Goal: Information Seeking & Learning: Learn about a topic

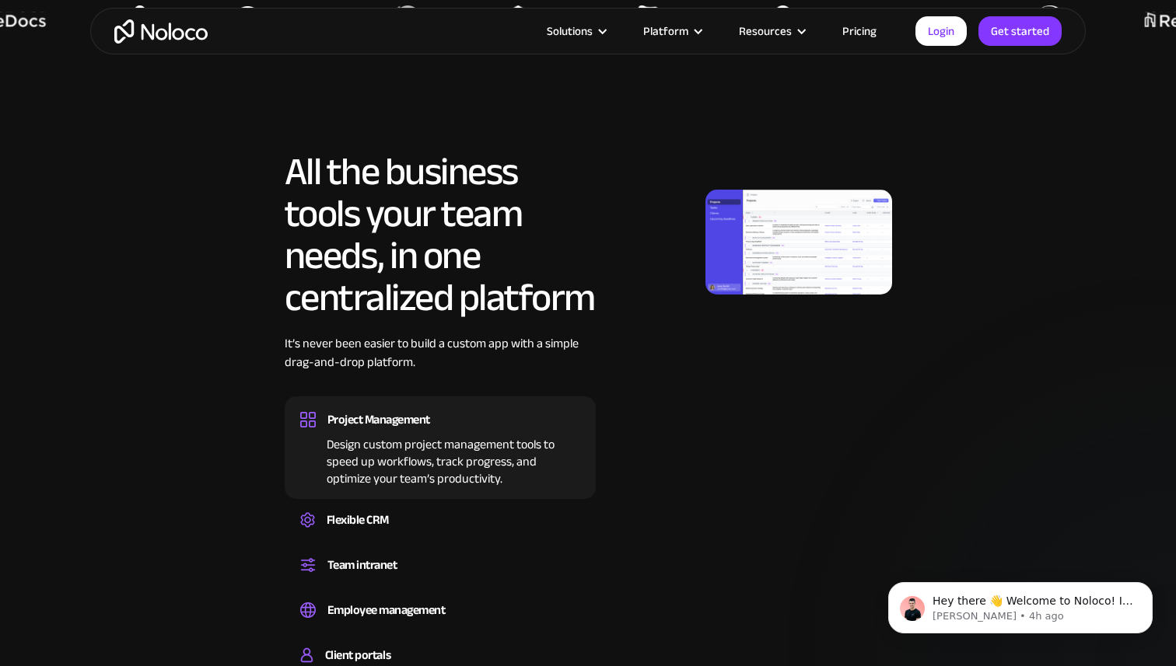
scroll to position [848, 0]
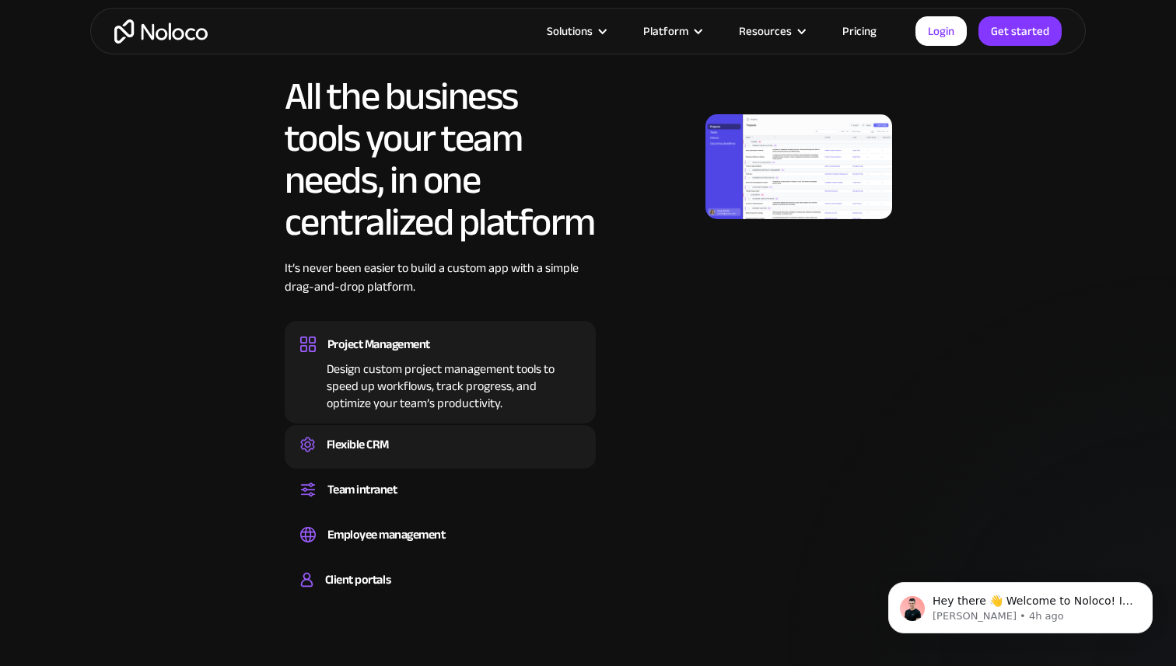
click at [422, 451] on div "Flexible CRM" at bounding box center [440, 444] width 280 height 23
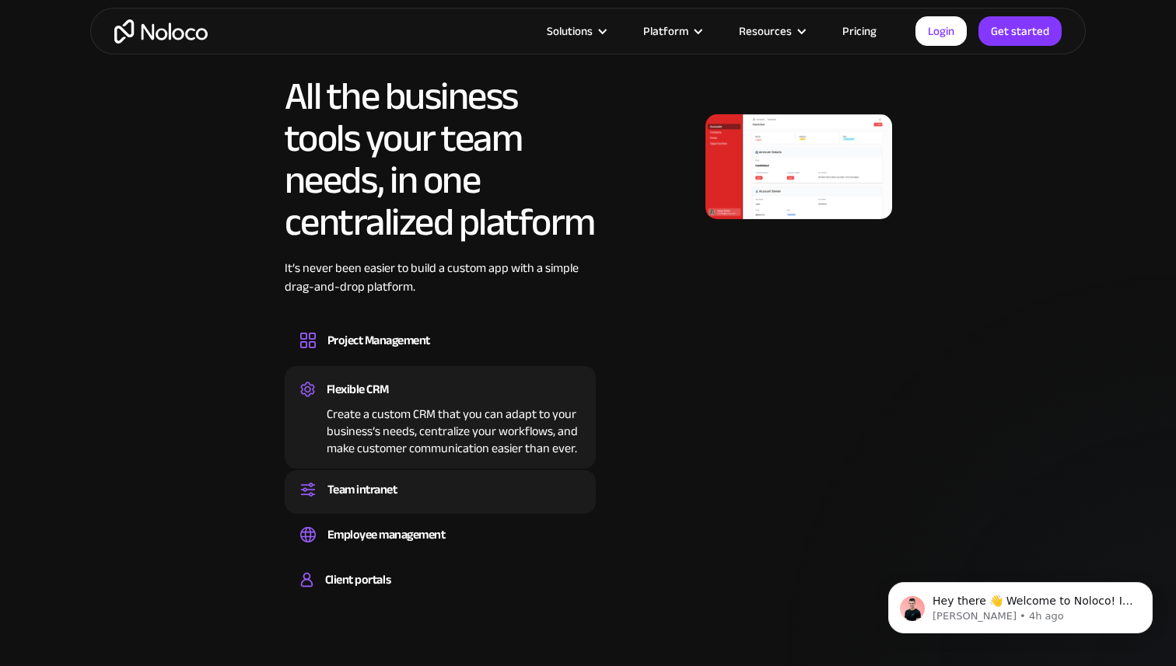
click at [408, 488] on div "Team intranet" at bounding box center [440, 489] width 280 height 23
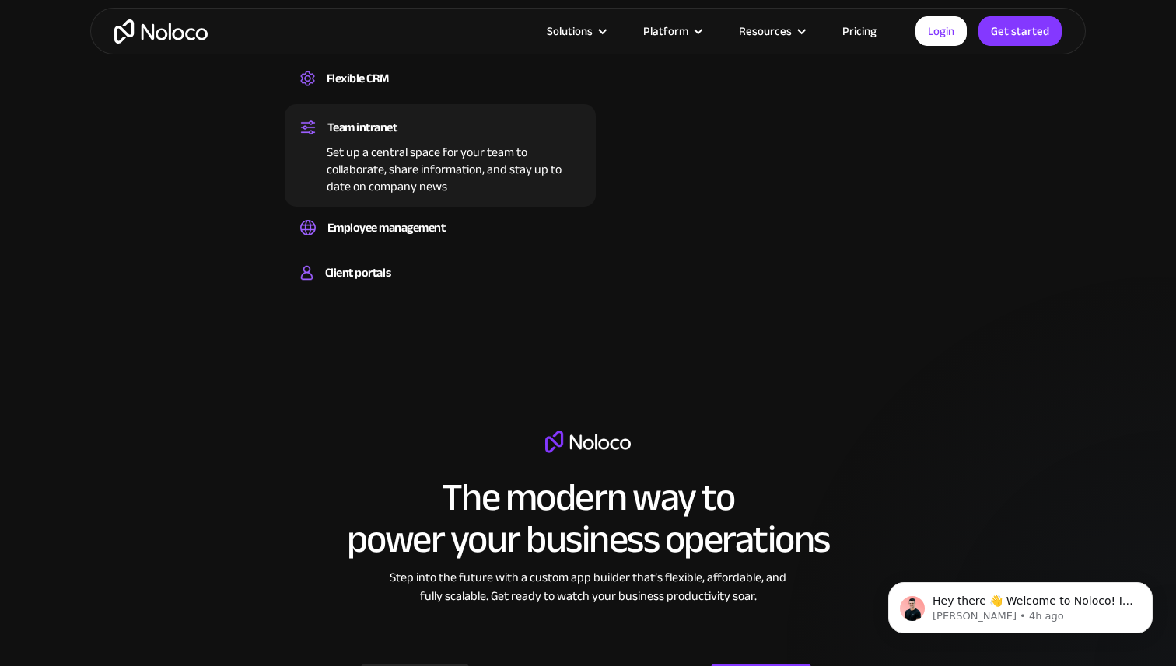
scroll to position [1072, 0]
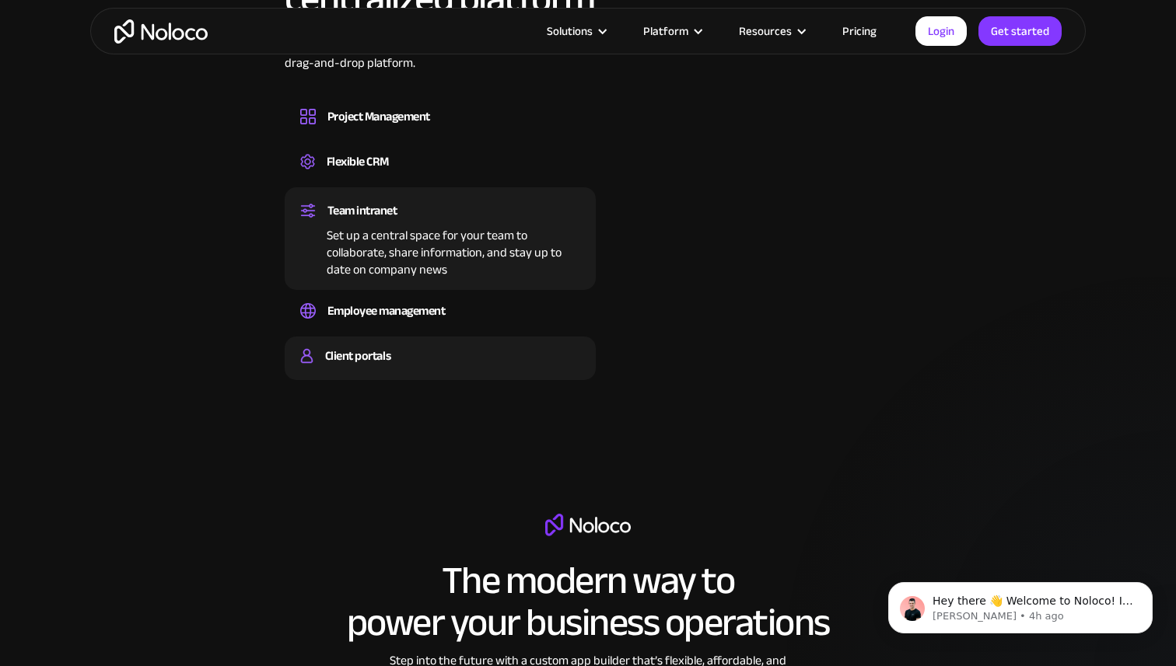
click at [404, 359] on div "Client portals" at bounding box center [440, 356] width 280 height 23
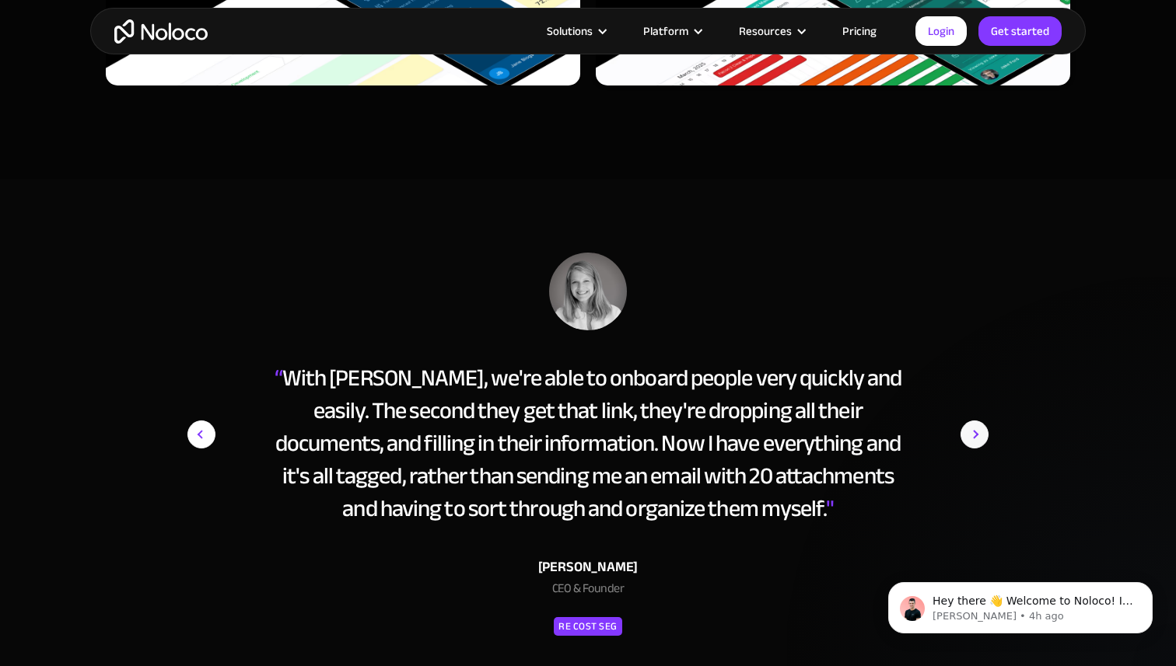
scroll to position [6406, 0]
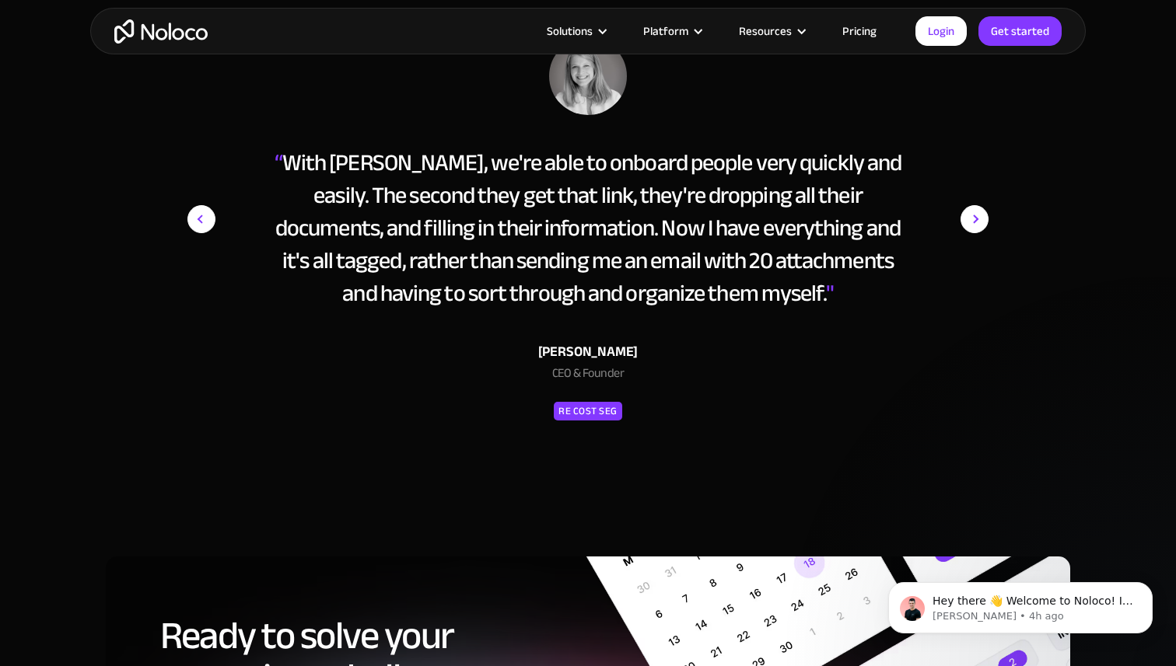
click at [168, 26] on img "home" at bounding box center [160, 31] width 93 height 24
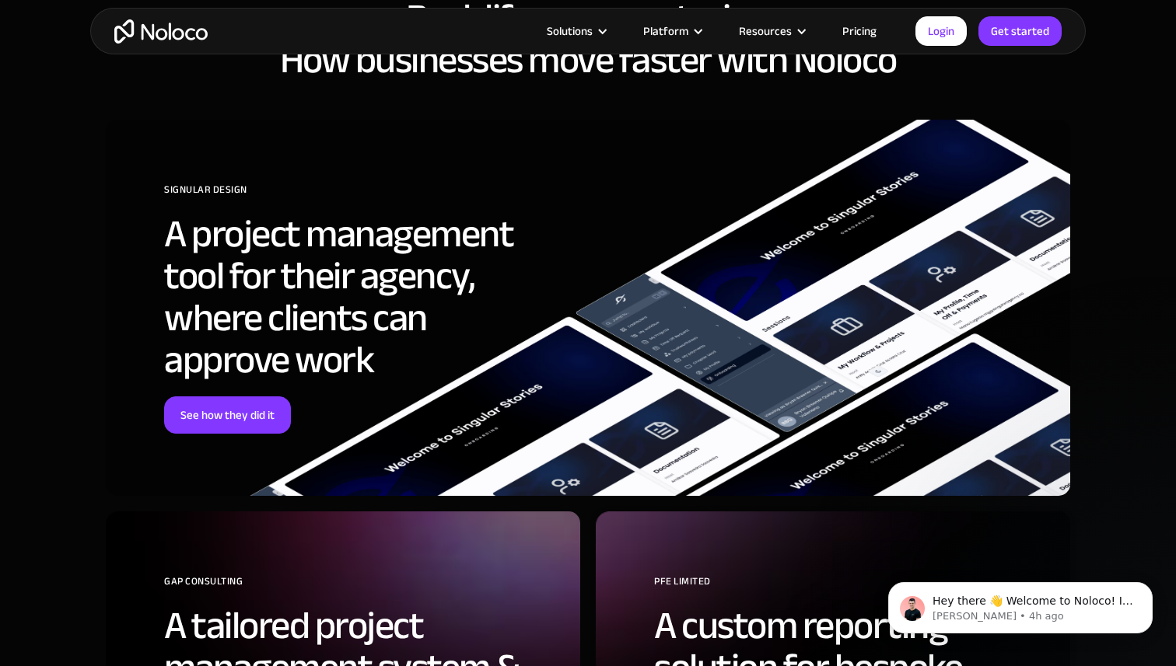
scroll to position [5243, 0]
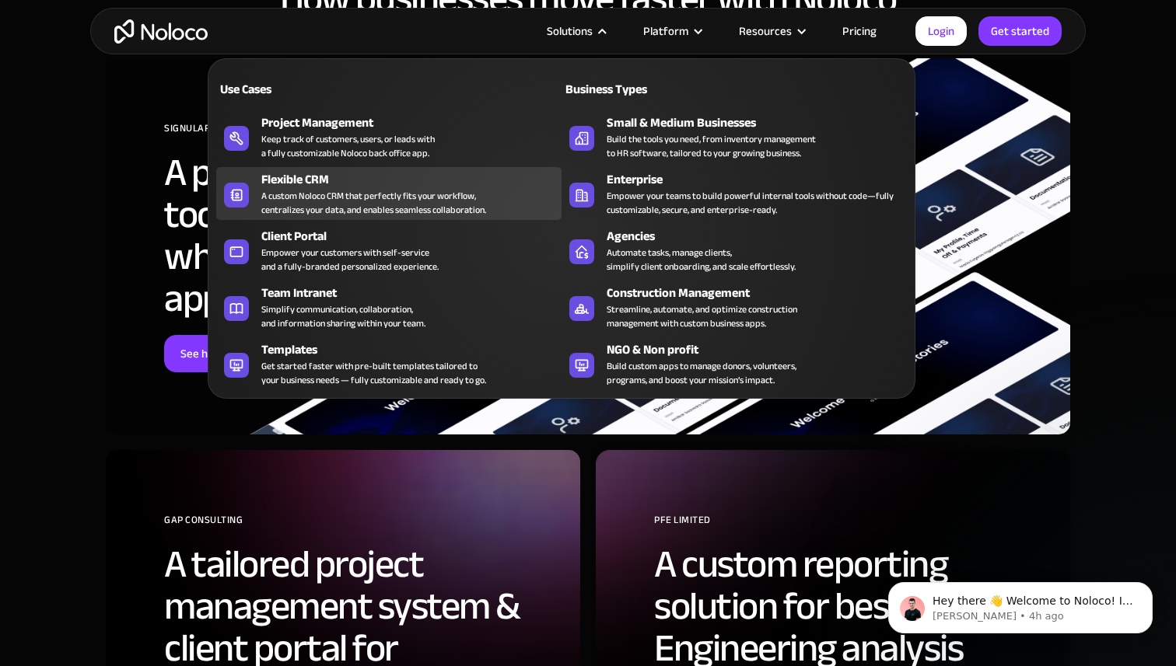
click at [437, 184] on div "Flexible CRM" at bounding box center [414, 179] width 307 height 19
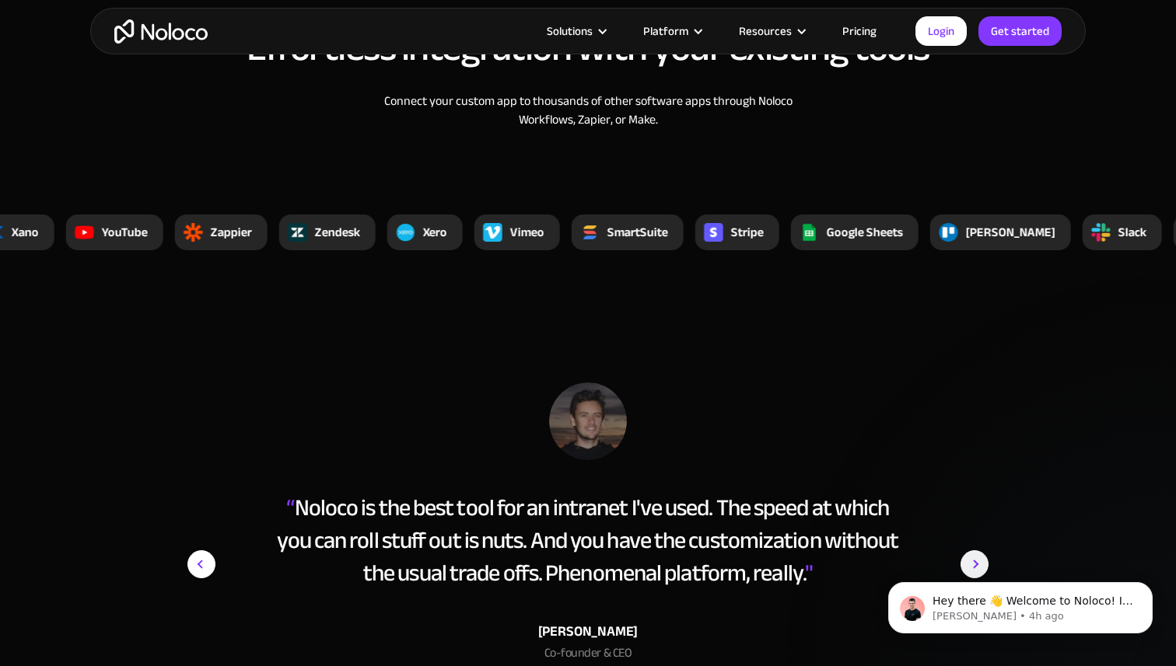
scroll to position [5167, 0]
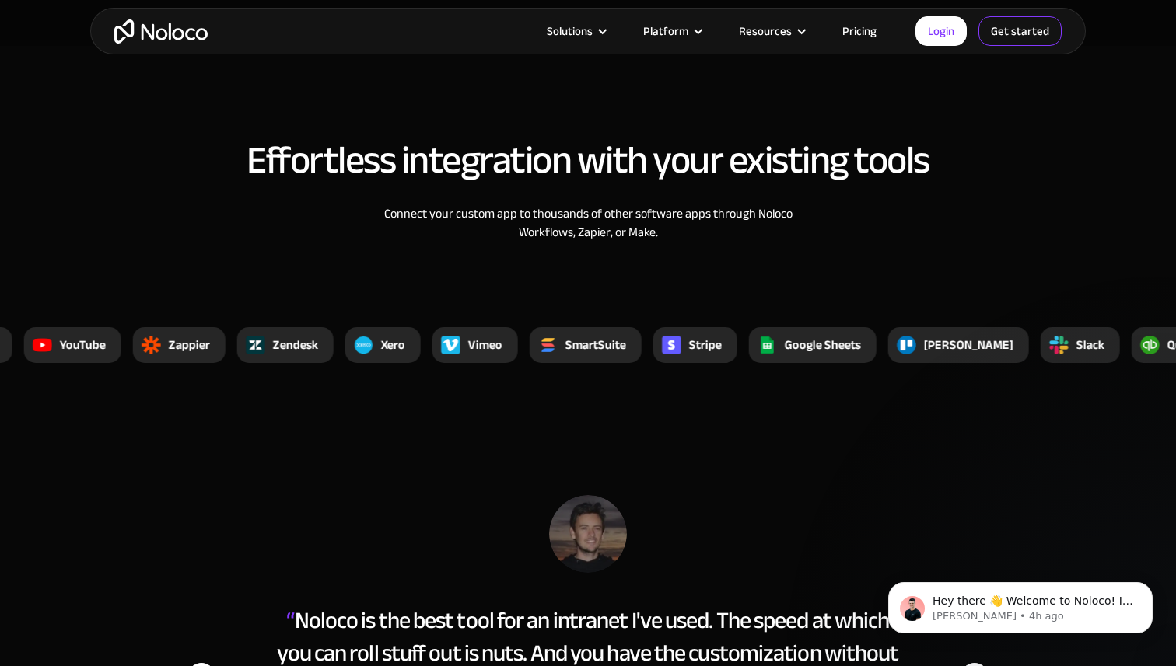
click at [0, 0] on link "Get started" at bounding box center [0, 0] width 0 height 0
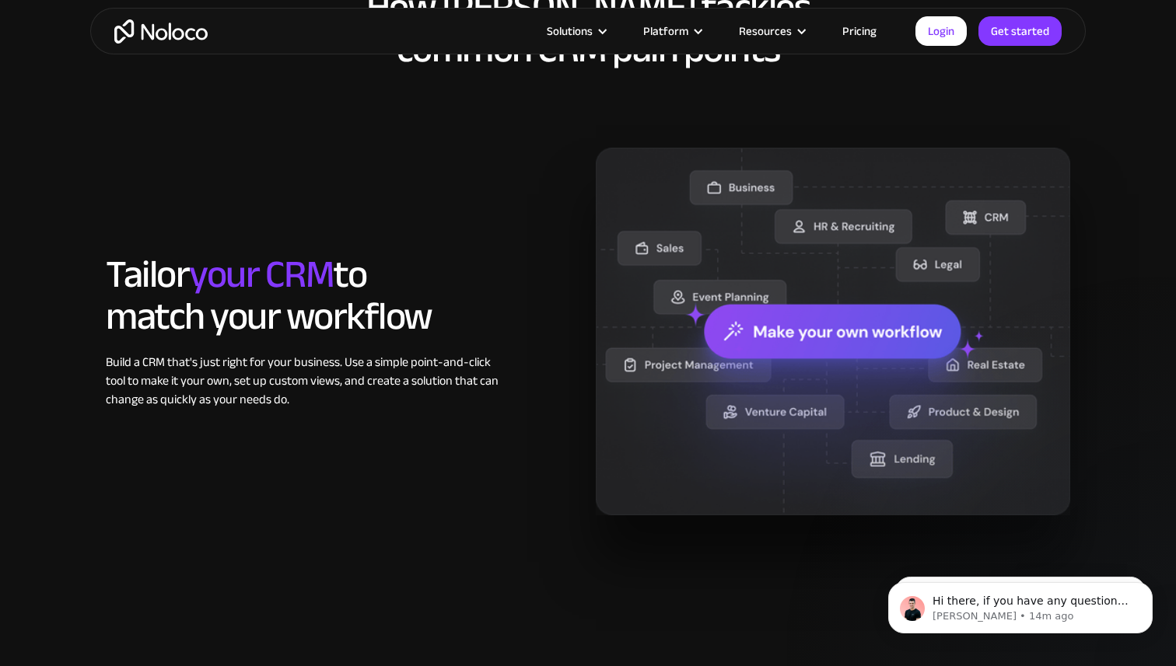
scroll to position [1158, 0]
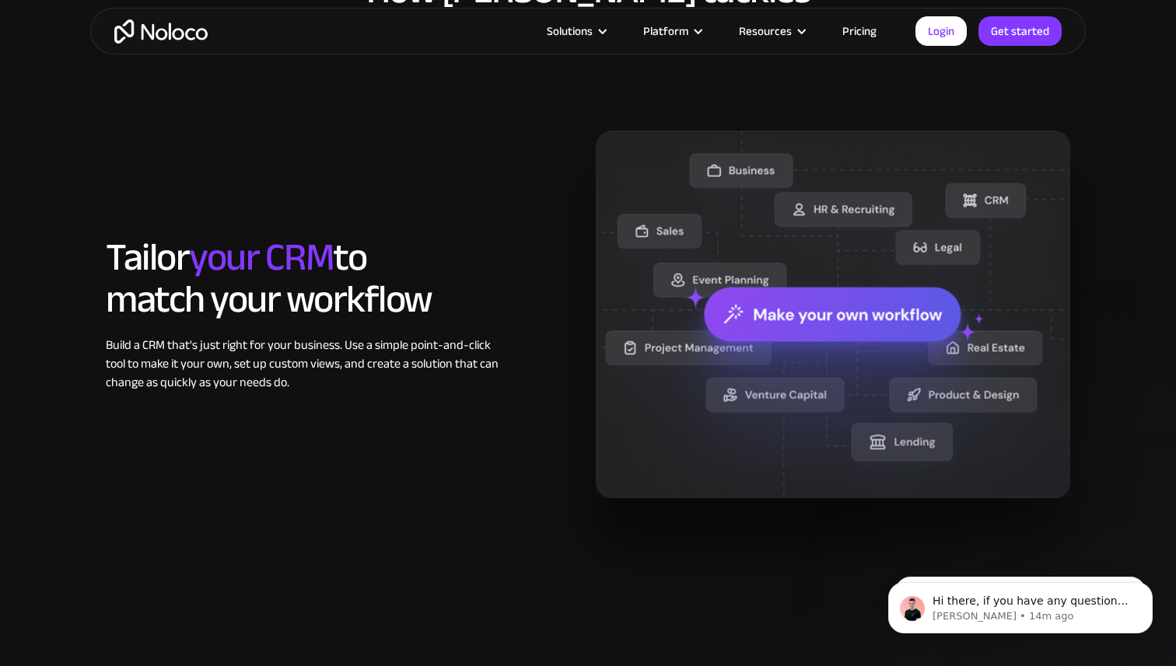
click at [749, 316] on img at bounding box center [833, 314] width 474 height 367
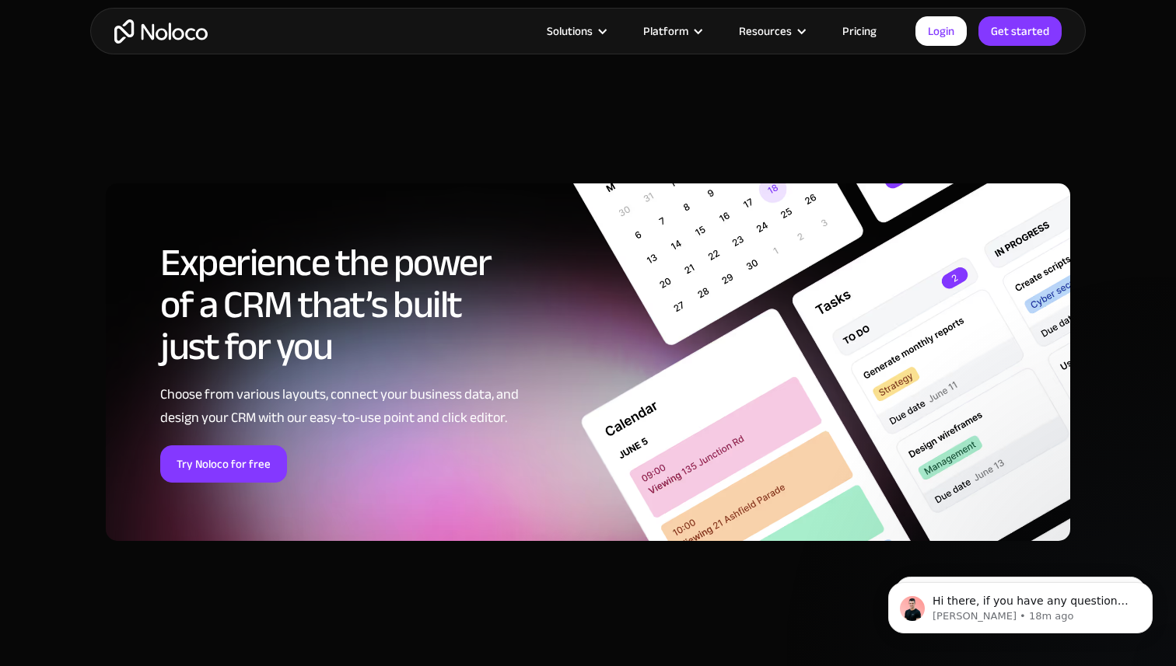
scroll to position [5986, 0]
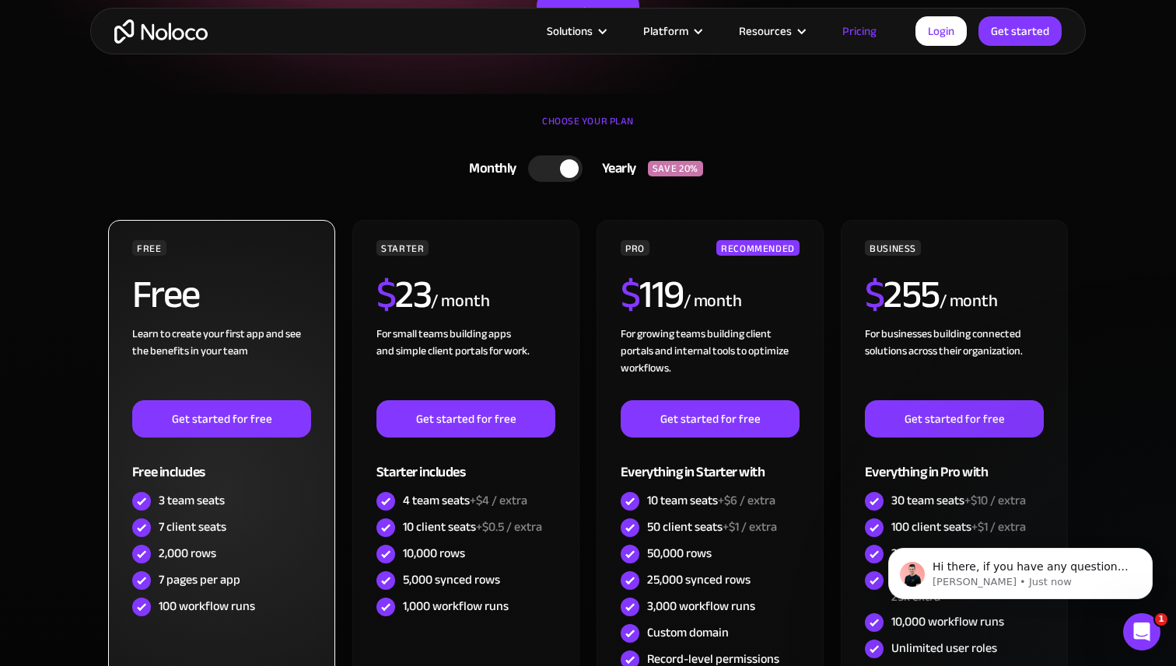
scroll to position [260, 0]
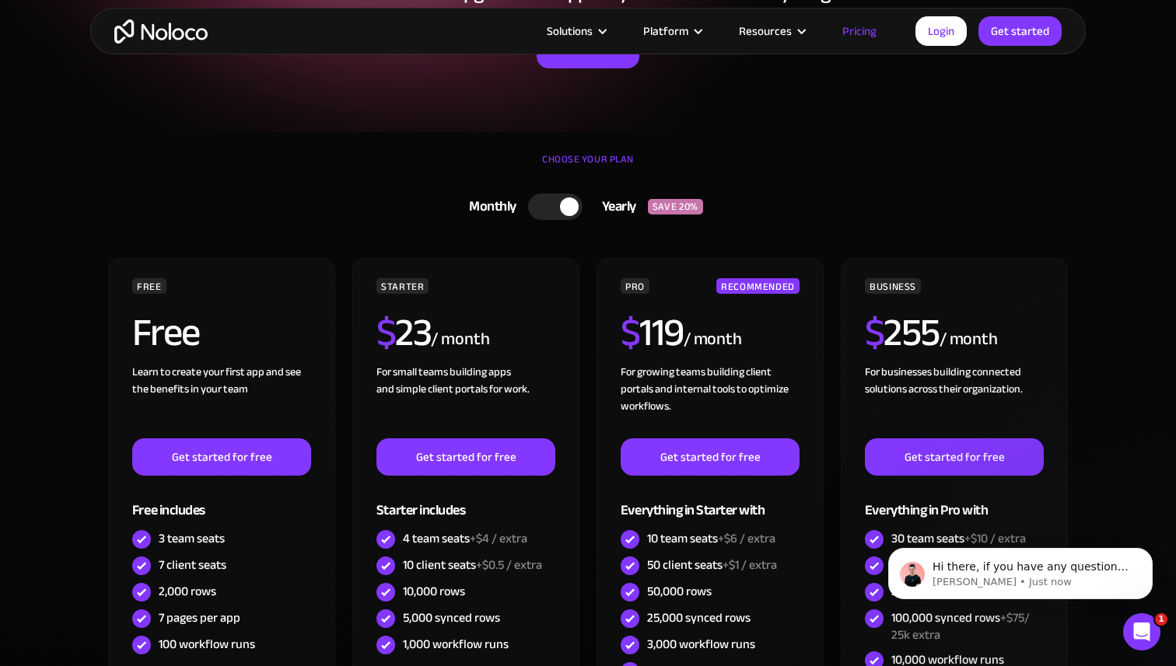
click at [544, 210] on div at bounding box center [555, 207] width 54 height 26
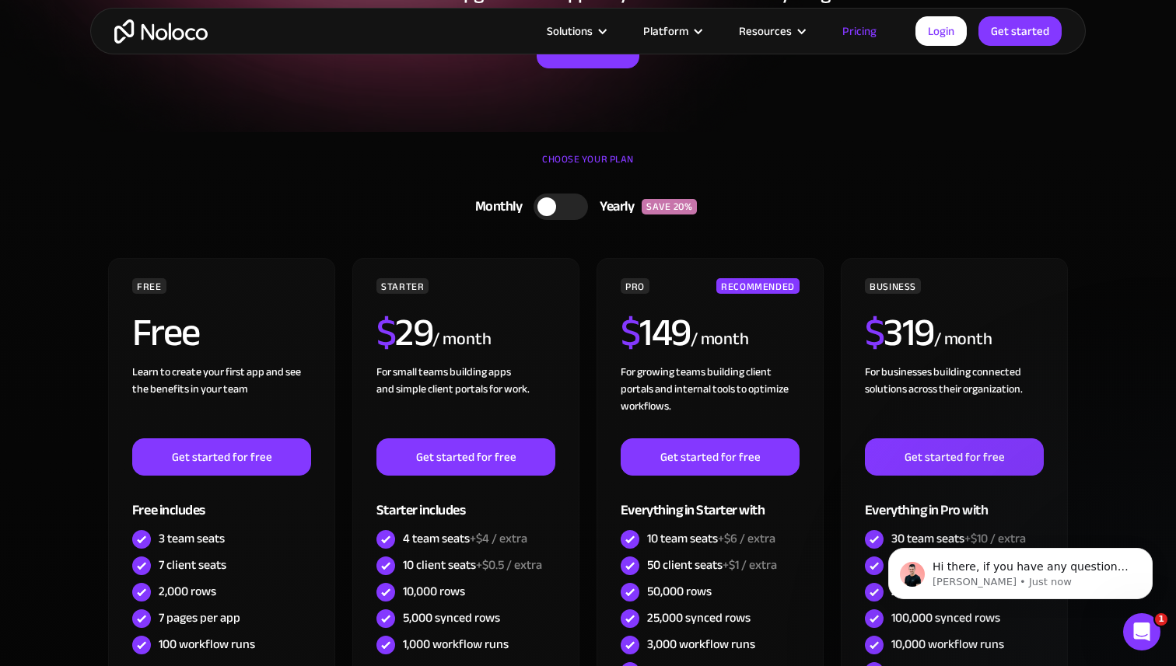
click at [579, 209] on div at bounding box center [561, 207] width 54 height 26
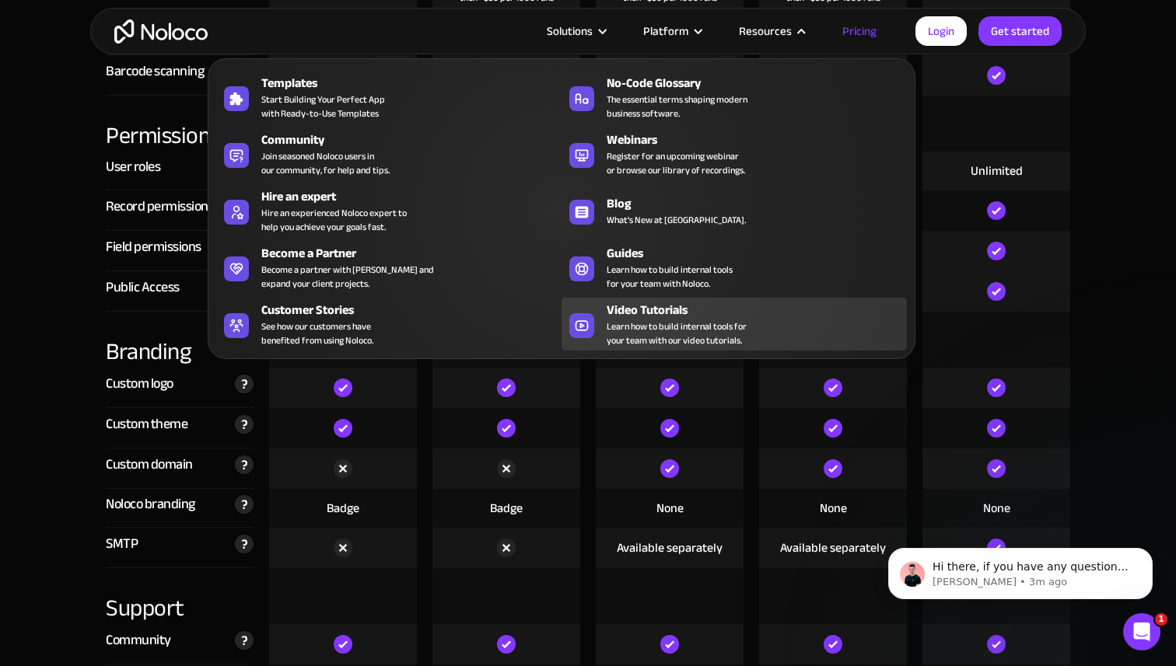
scroll to position [2929, 0]
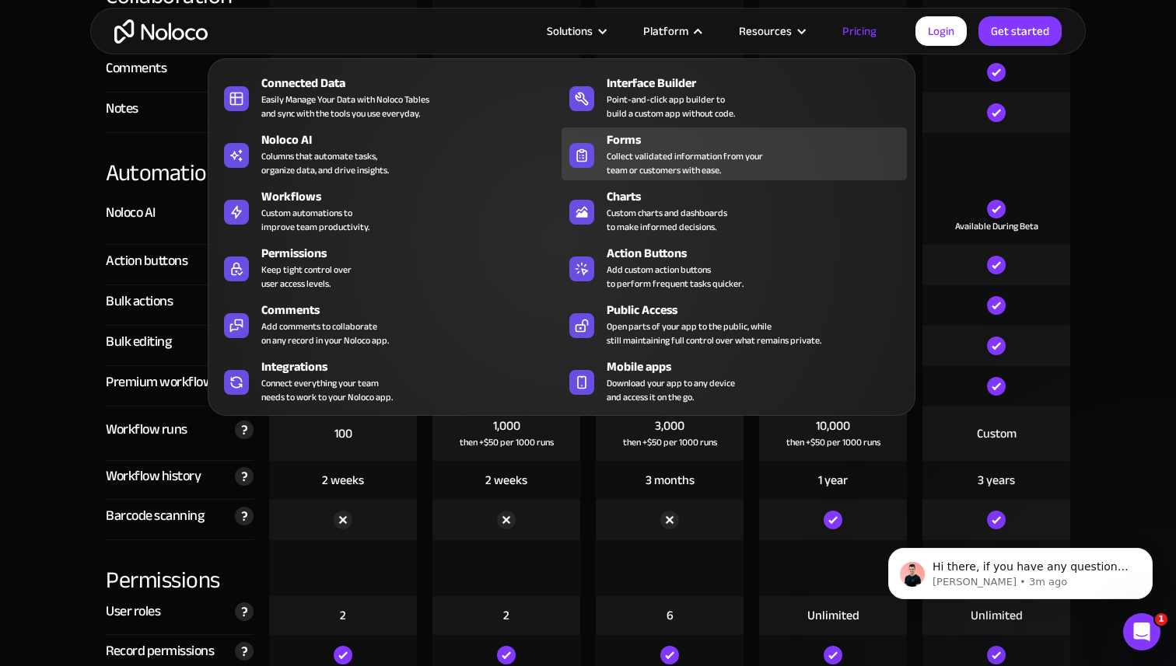
click at [708, 170] on div "Collect validated information from your team or customers with ease." at bounding box center [685, 163] width 156 height 28
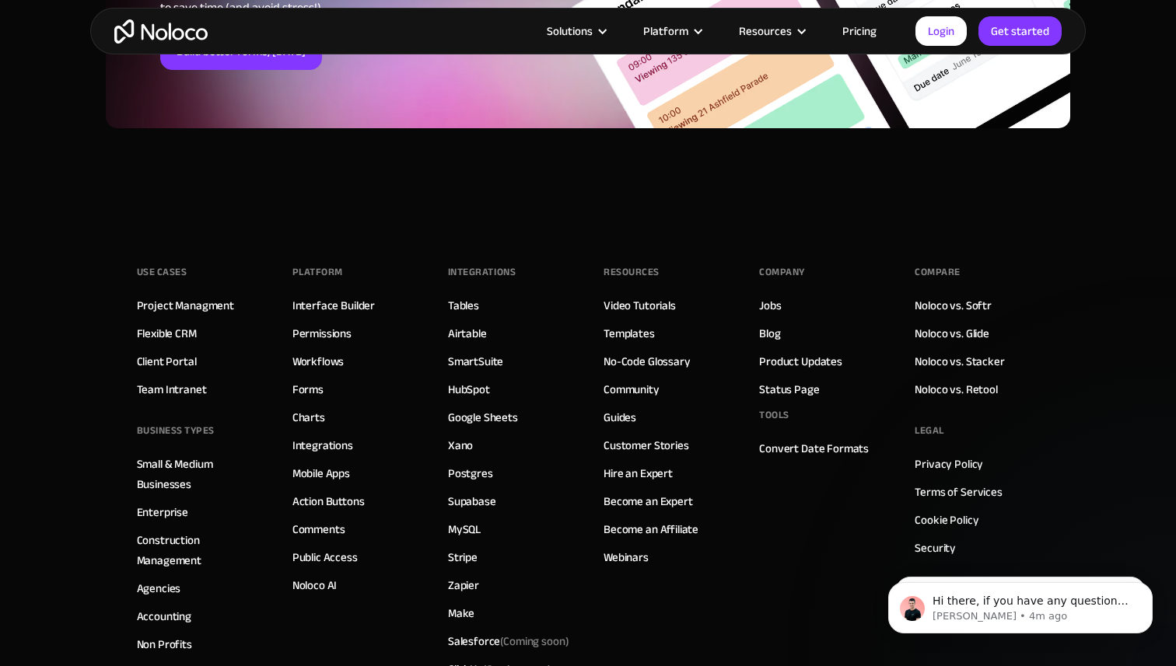
scroll to position [5871, 0]
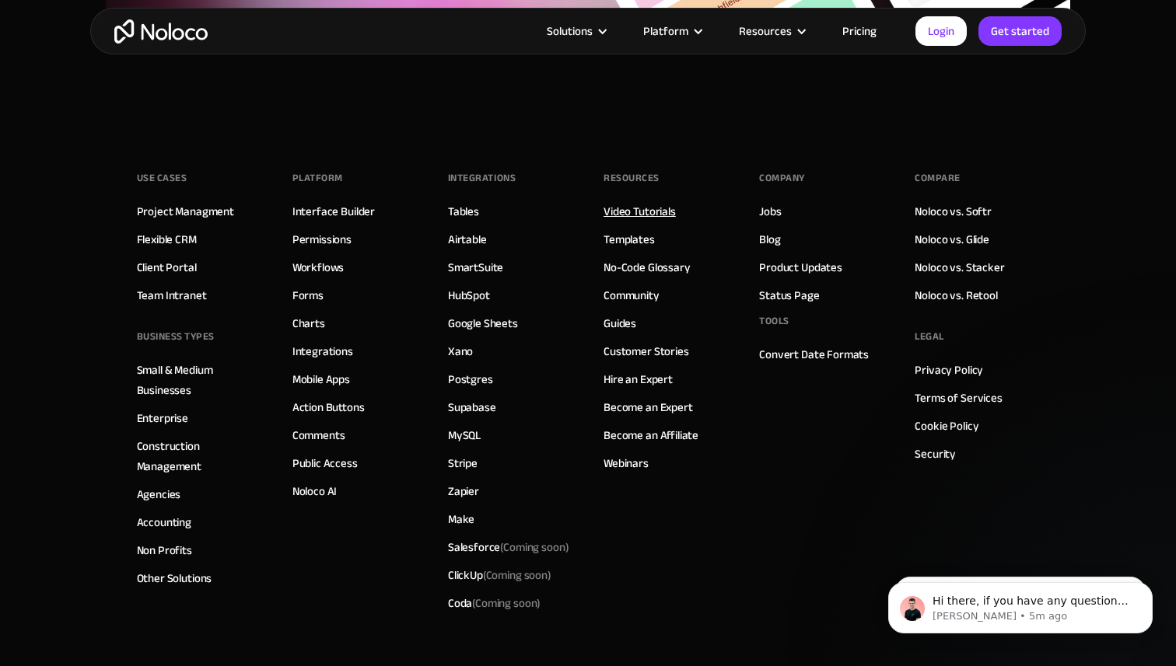
click at [656, 201] on link "Video Tutorials" at bounding box center [639, 211] width 72 height 20
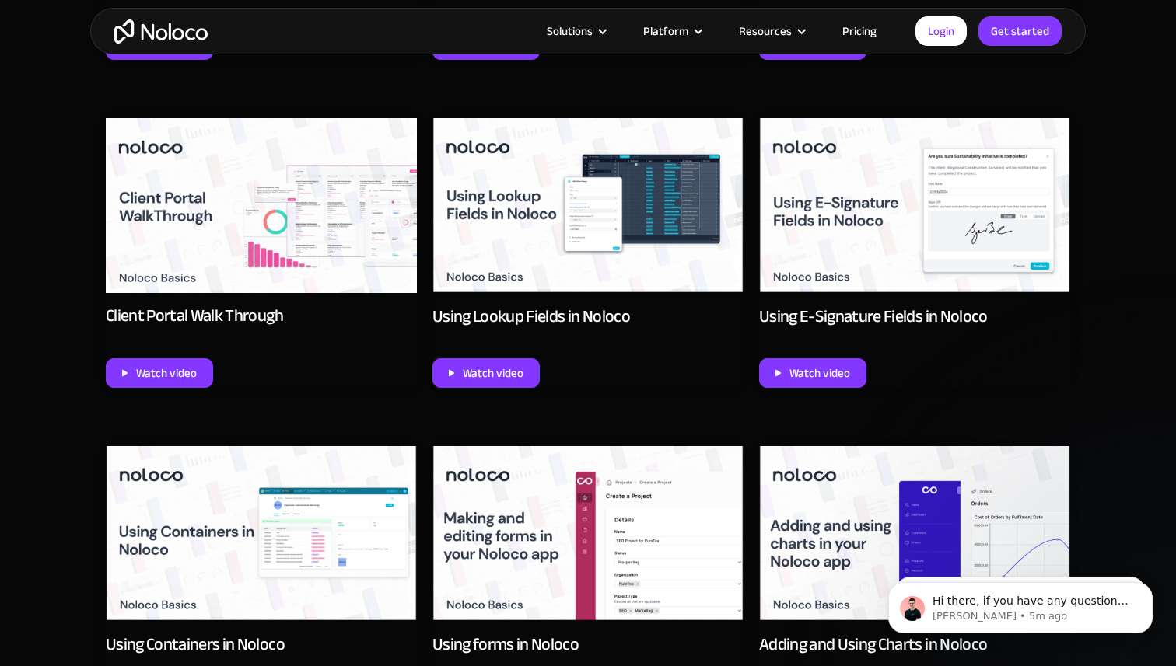
scroll to position [1139, 0]
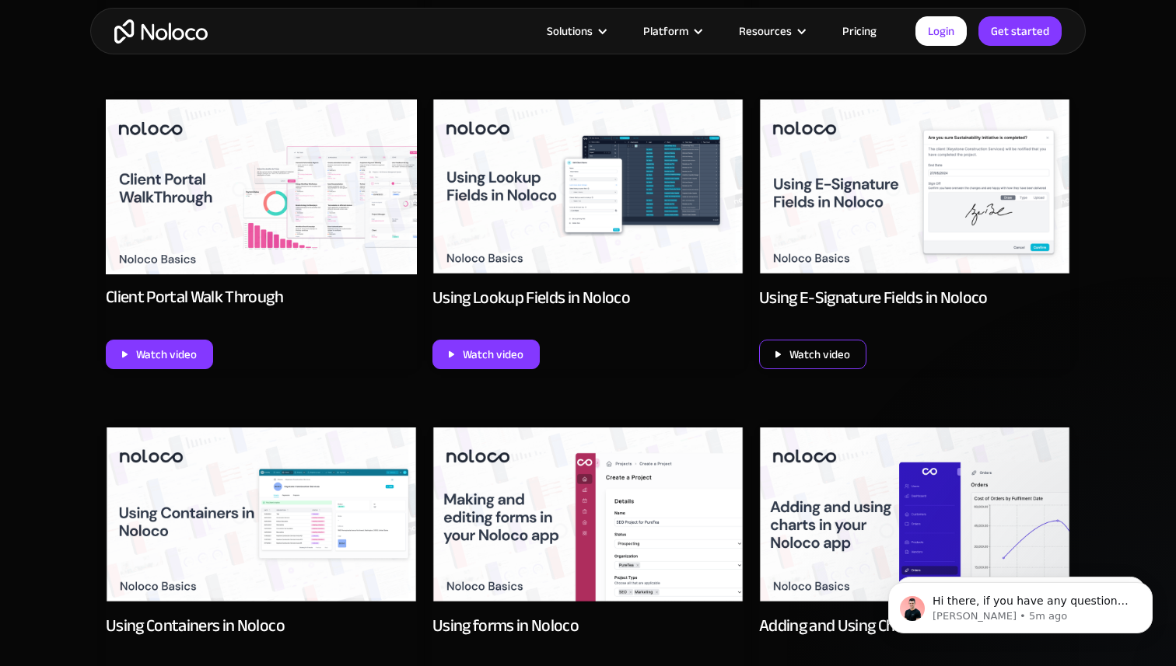
click at [790, 366] on div "Watch video" at bounding box center [812, 355] width 107 height 30
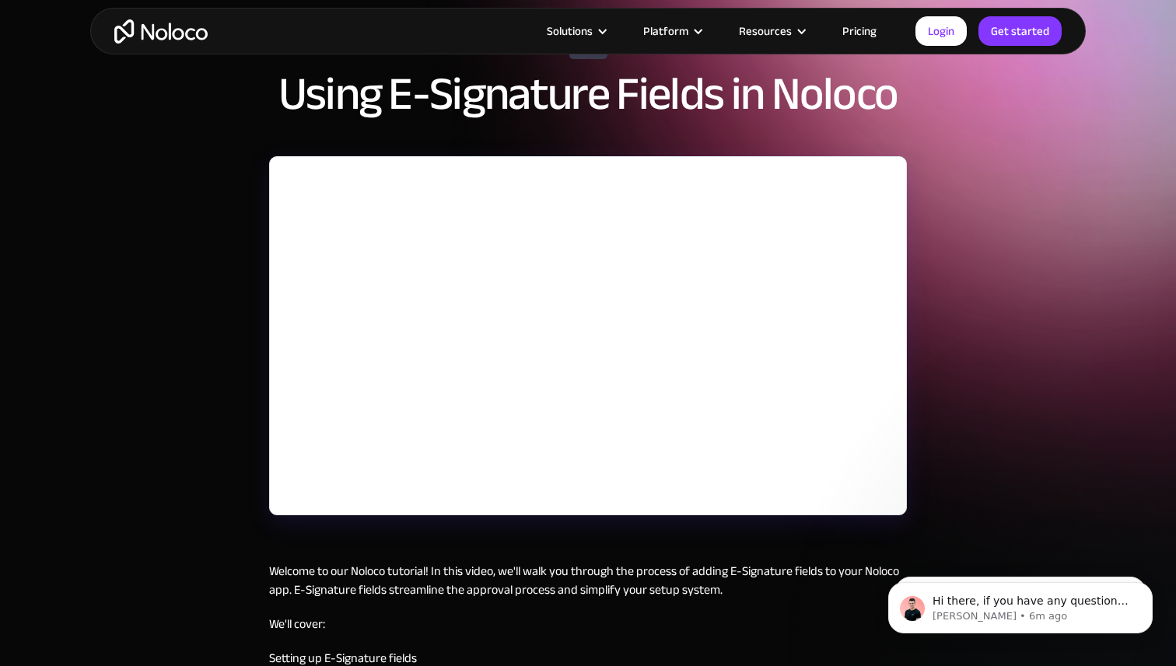
scroll to position [92, 0]
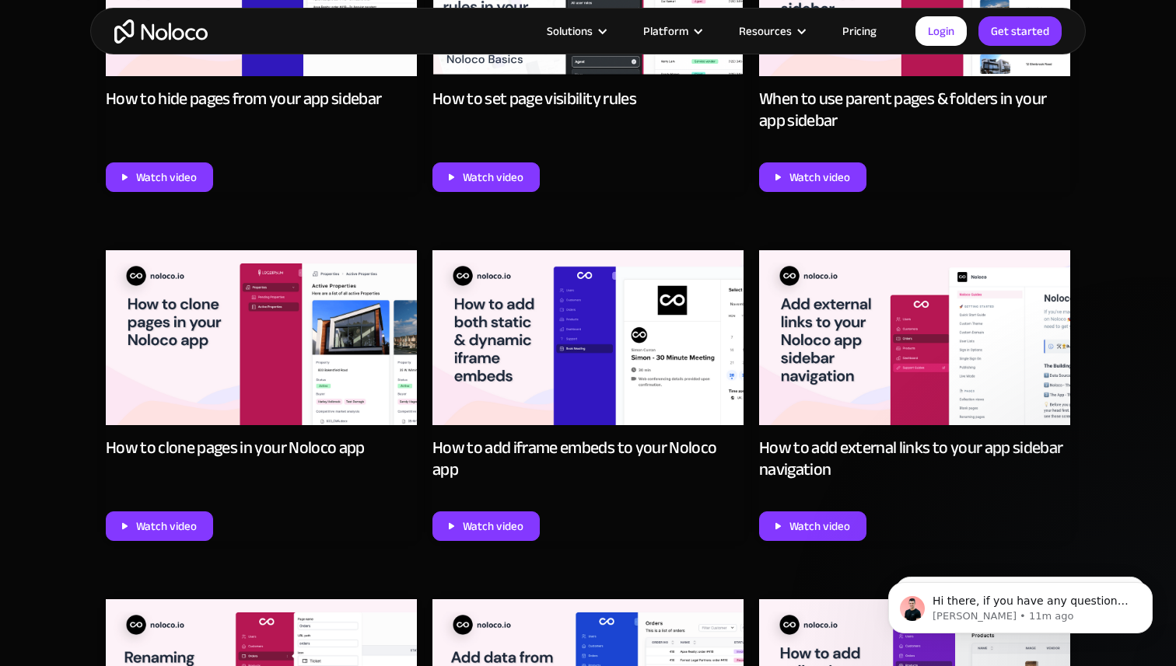
scroll to position [4929, 0]
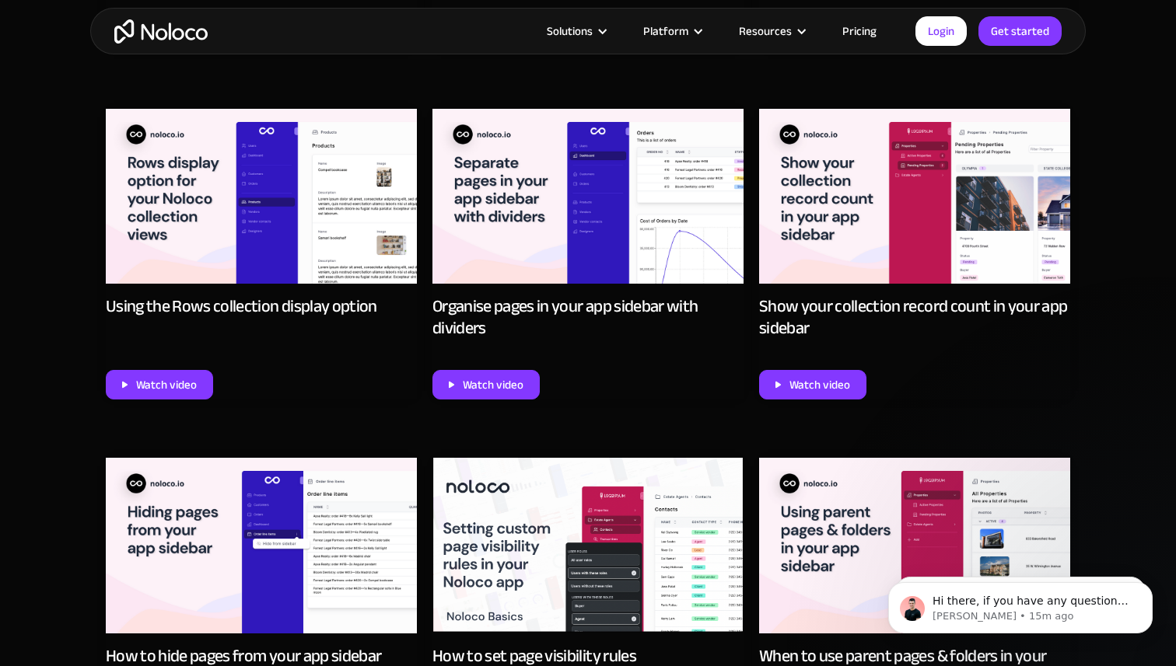
click at [184, 31] on img "home" at bounding box center [160, 31] width 93 height 24
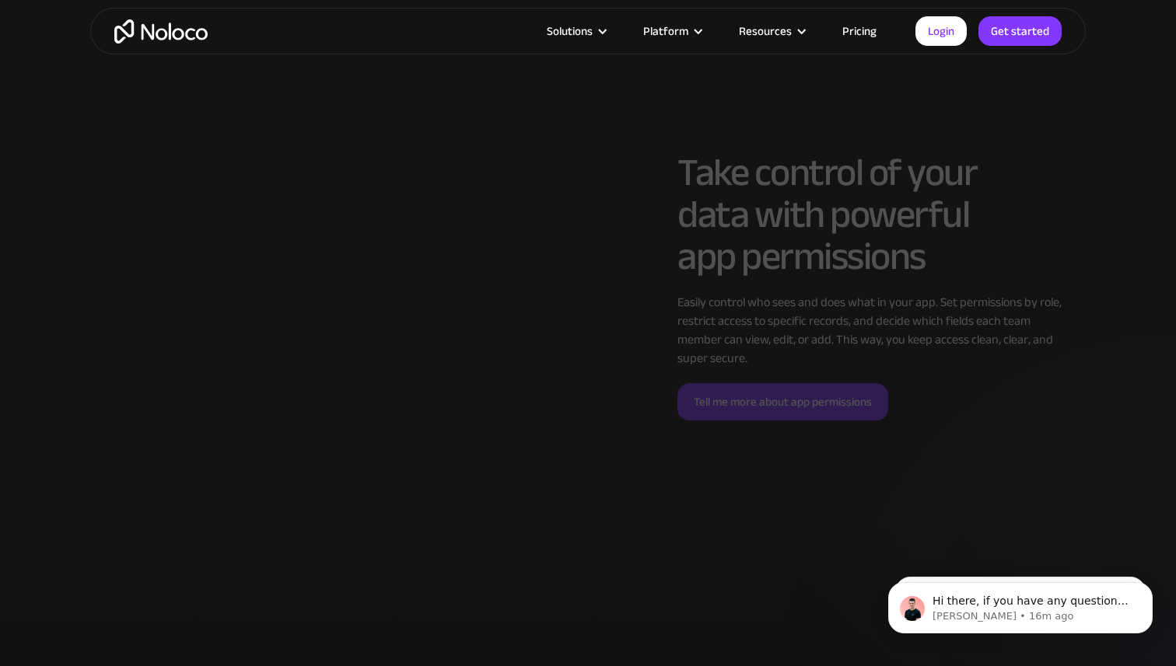
scroll to position [3457, 0]
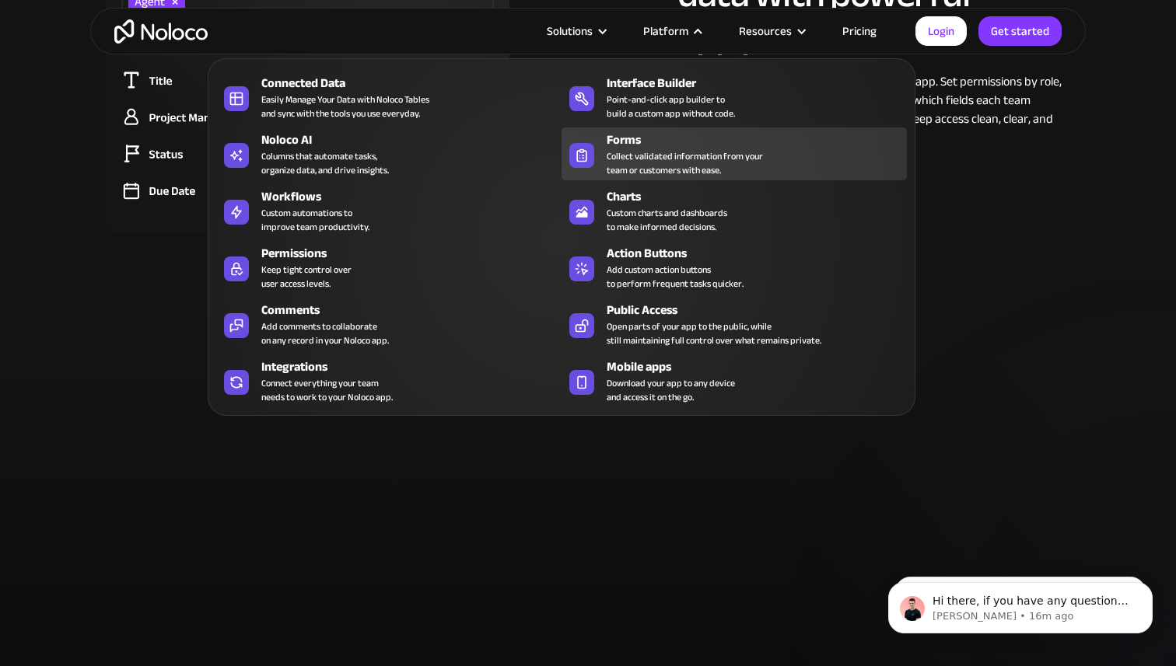
click at [705, 145] on div "Forms" at bounding box center [760, 140] width 307 height 19
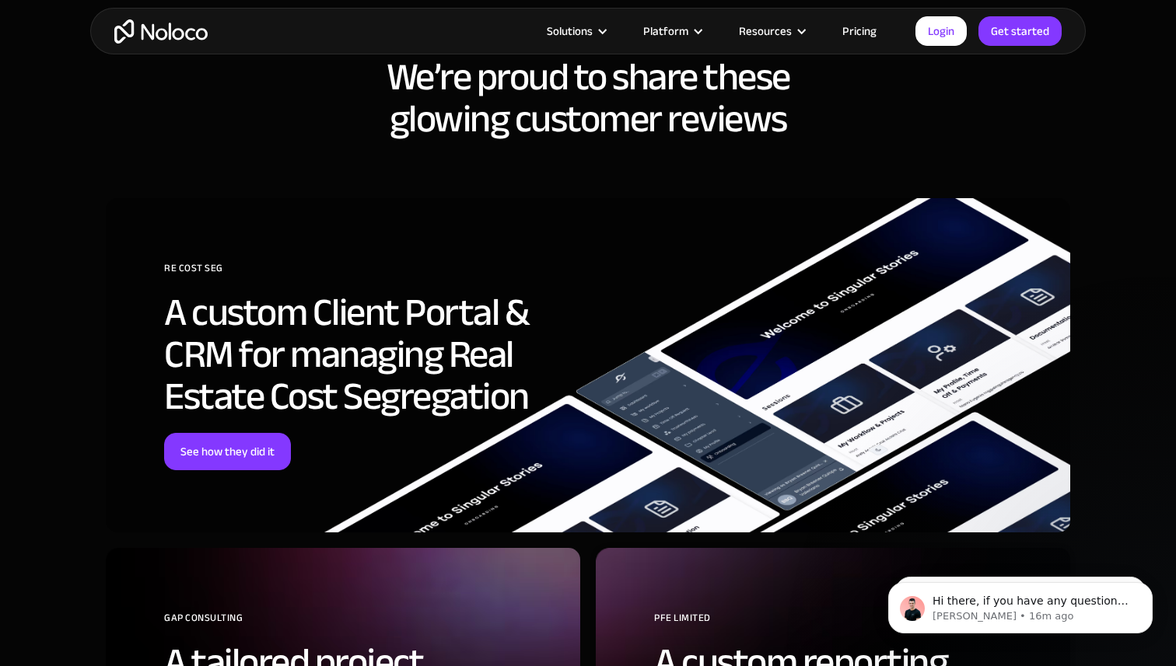
scroll to position [4263, 0]
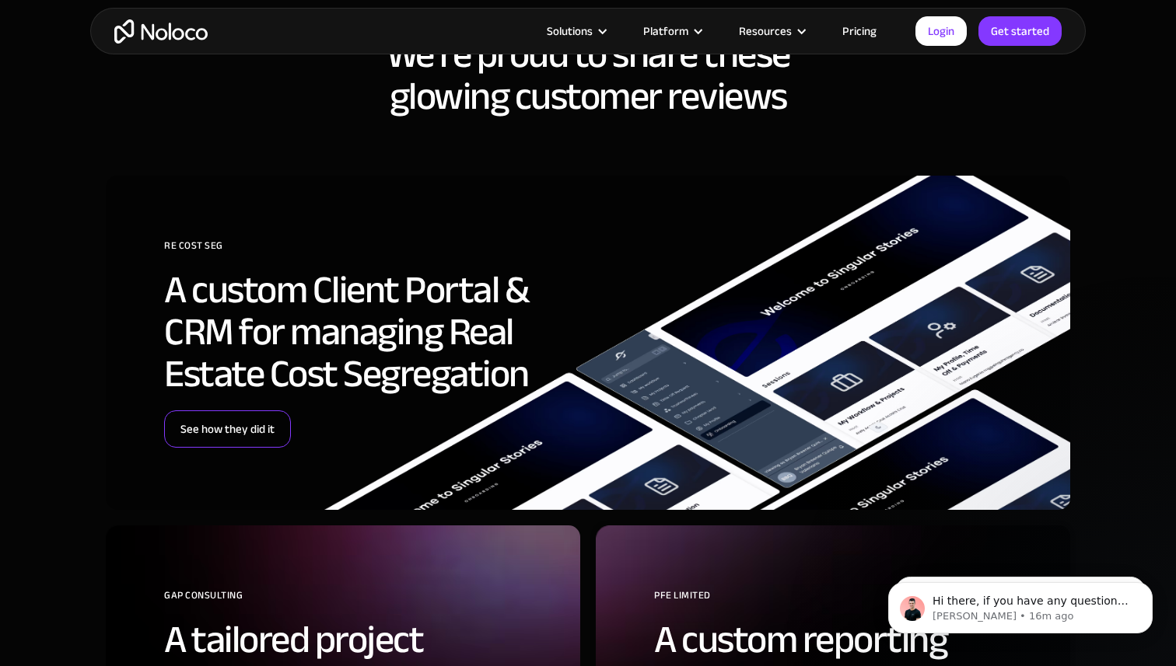
click at [207, 437] on link "See how they did it" at bounding box center [227, 429] width 127 height 37
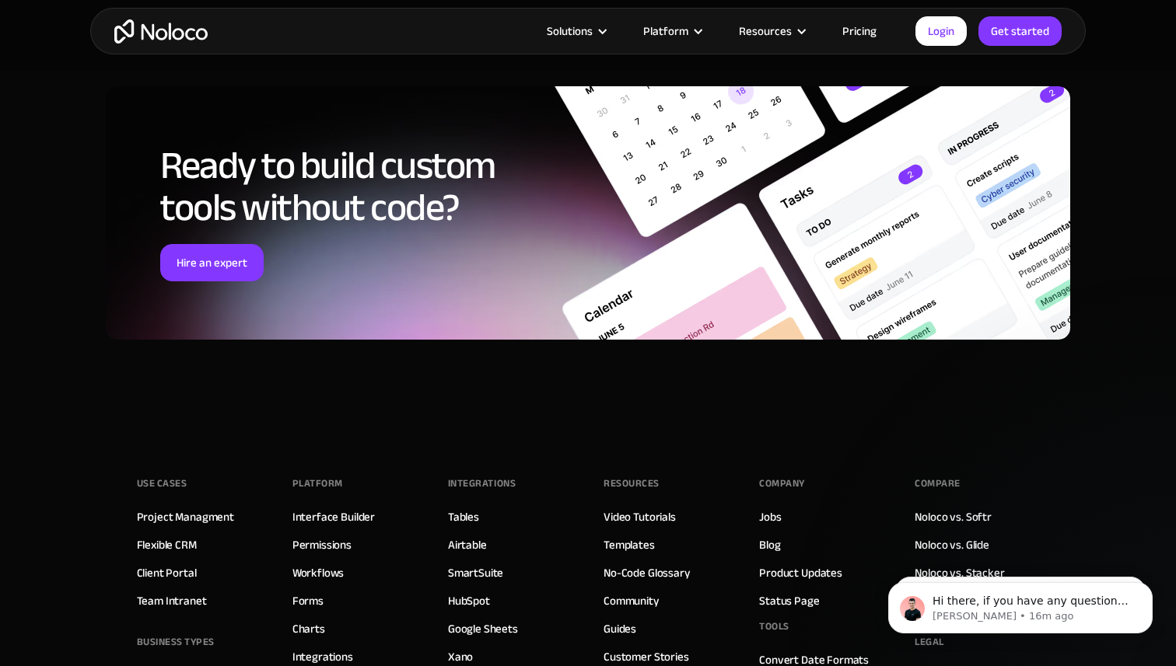
scroll to position [6826, 0]
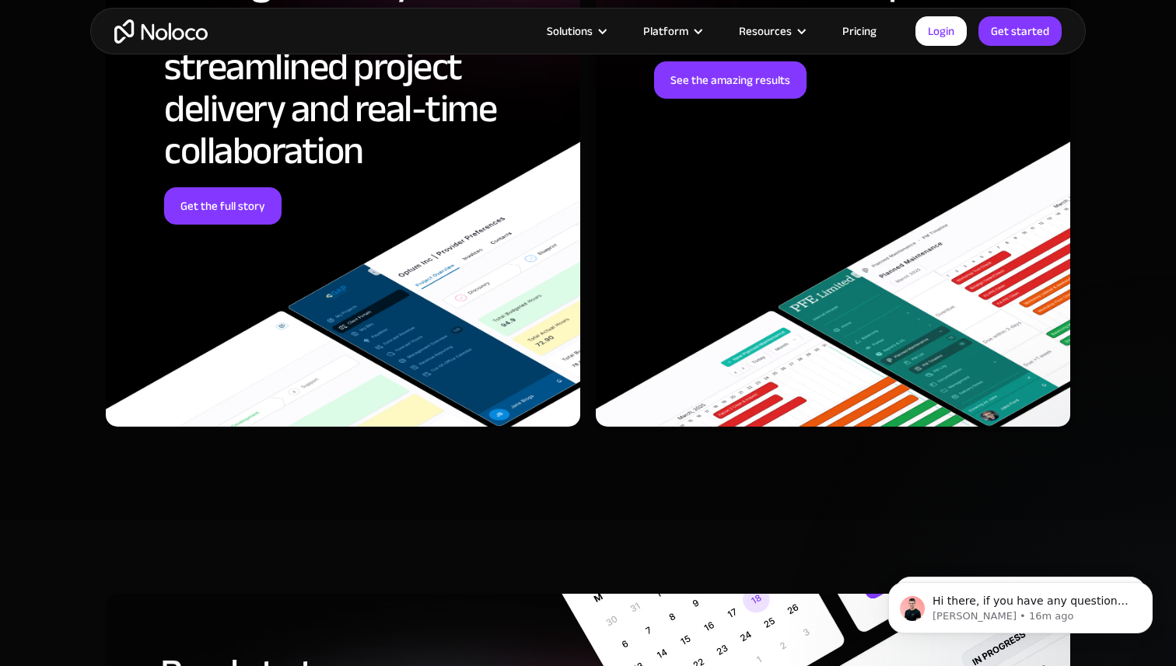
scroll to position [5480, 0]
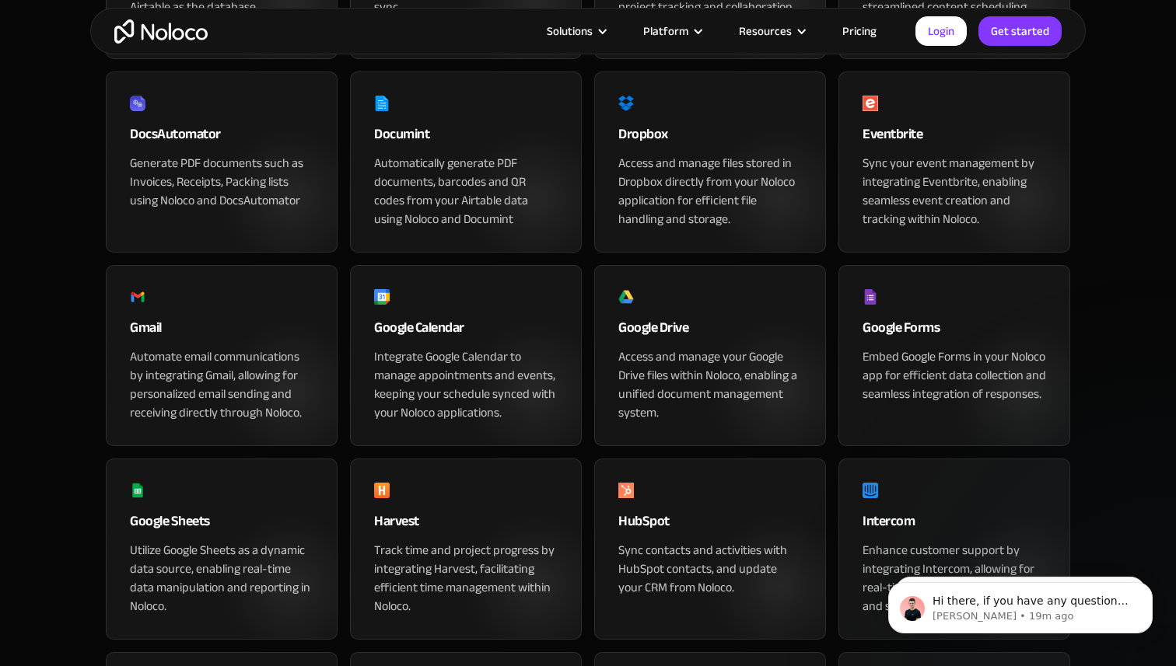
scroll to position [595, 0]
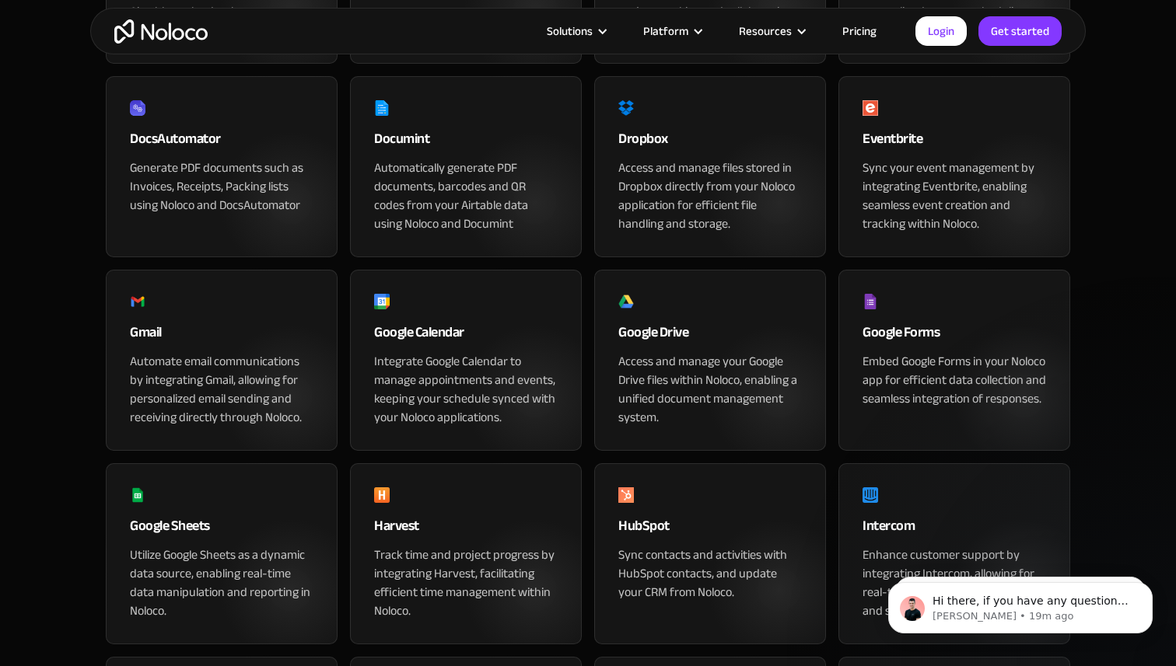
click at [178, 159] on div "DocsAutomator" at bounding box center [222, 143] width 184 height 31
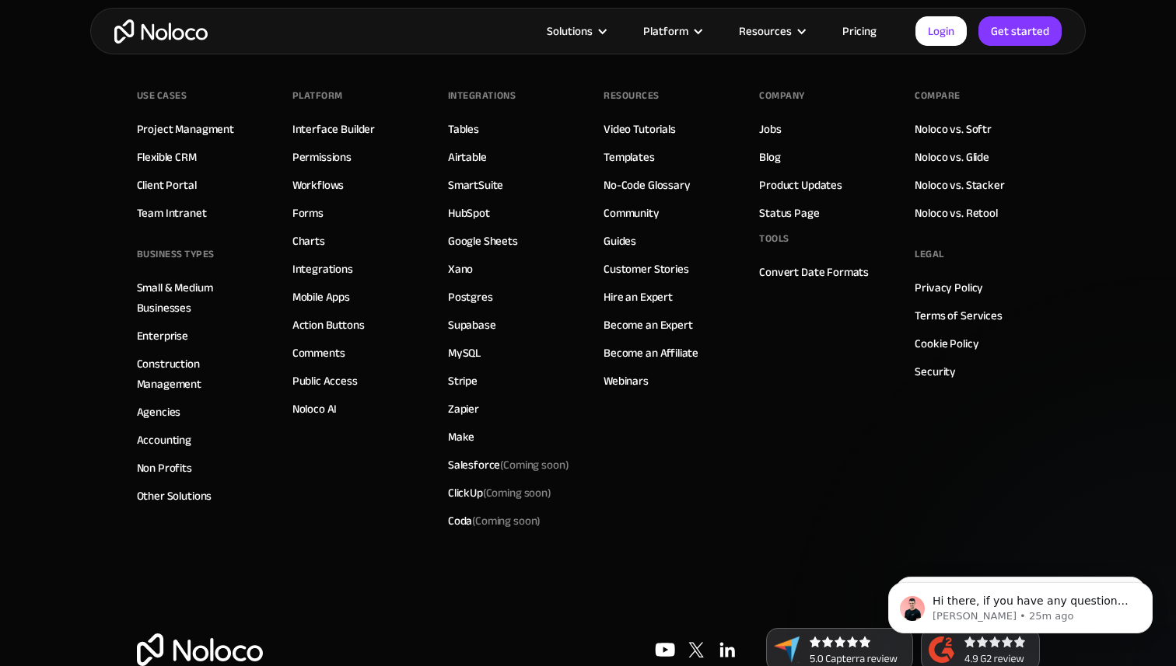
scroll to position [2814, 0]
